Goal: Information Seeking & Learning: Learn about a topic

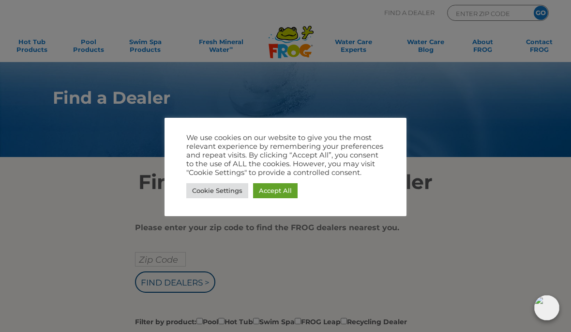
click at [273, 183] on link "Accept All" at bounding box center [275, 190] width 45 height 15
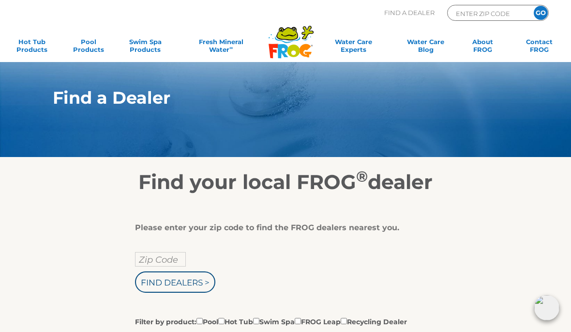
click at [152, 263] on input "Zip Code" at bounding box center [160, 259] width 51 height 15
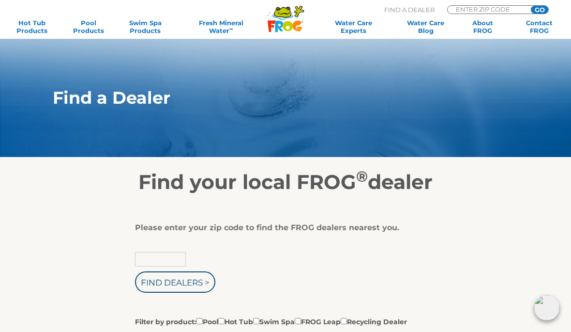
scroll to position [9, 0]
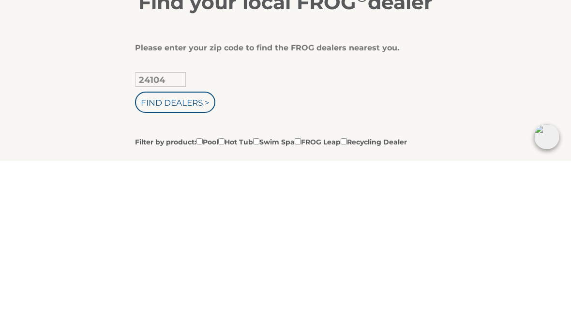
type input "24104"
click at [176, 262] on input "Find Dealers >" at bounding box center [175, 272] width 80 height 21
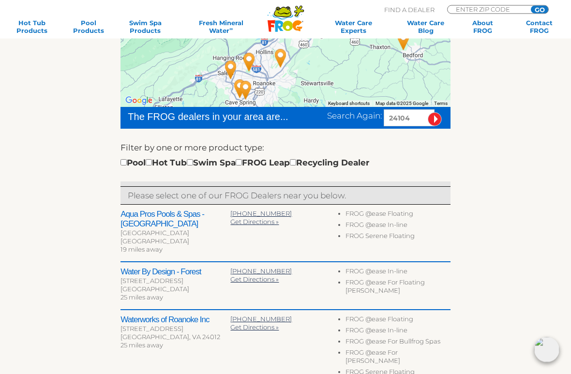
click at [152, 161] on input "checkbox" at bounding box center [149, 163] width 6 height 6
checkbox input "true"
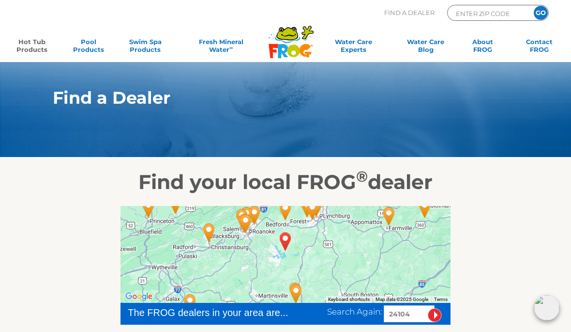
click at [40, 43] on link "Hot Tub Products" at bounding box center [32, 47] width 44 height 19
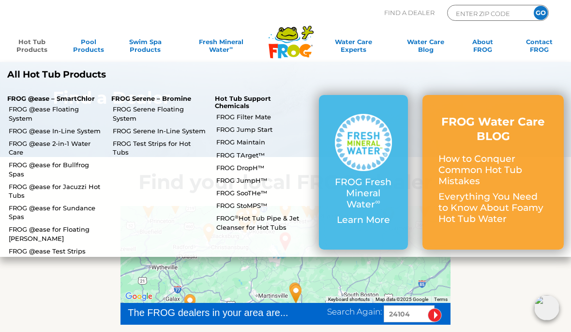
click at [363, 214] on p "Learn More" at bounding box center [364, 219] width 58 height 11
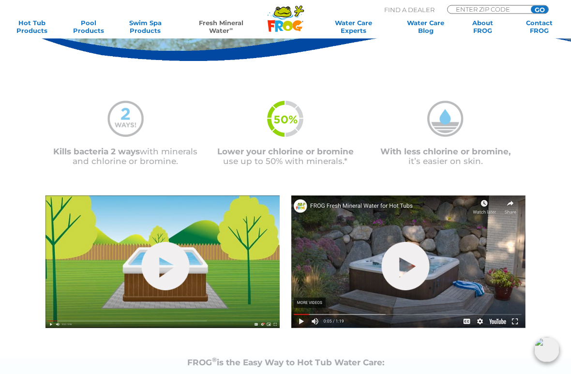
scroll to position [178, 0]
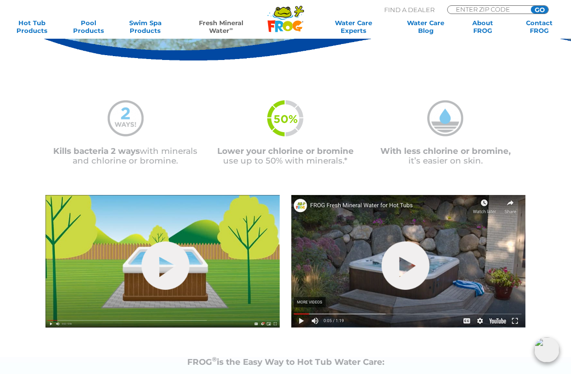
click at [408, 271] on link "hide-me" at bounding box center [406, 266] width 48 height 48
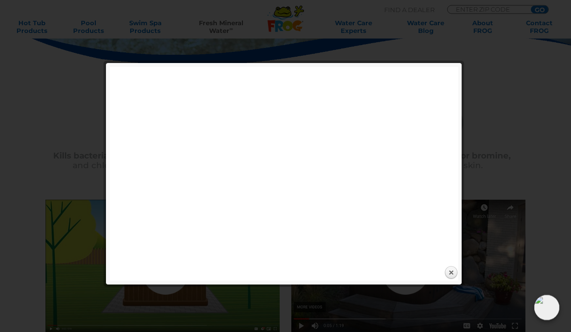
scroll to position [174, 0]
